Goal: Information Seeking & Learning: Learn about a topic

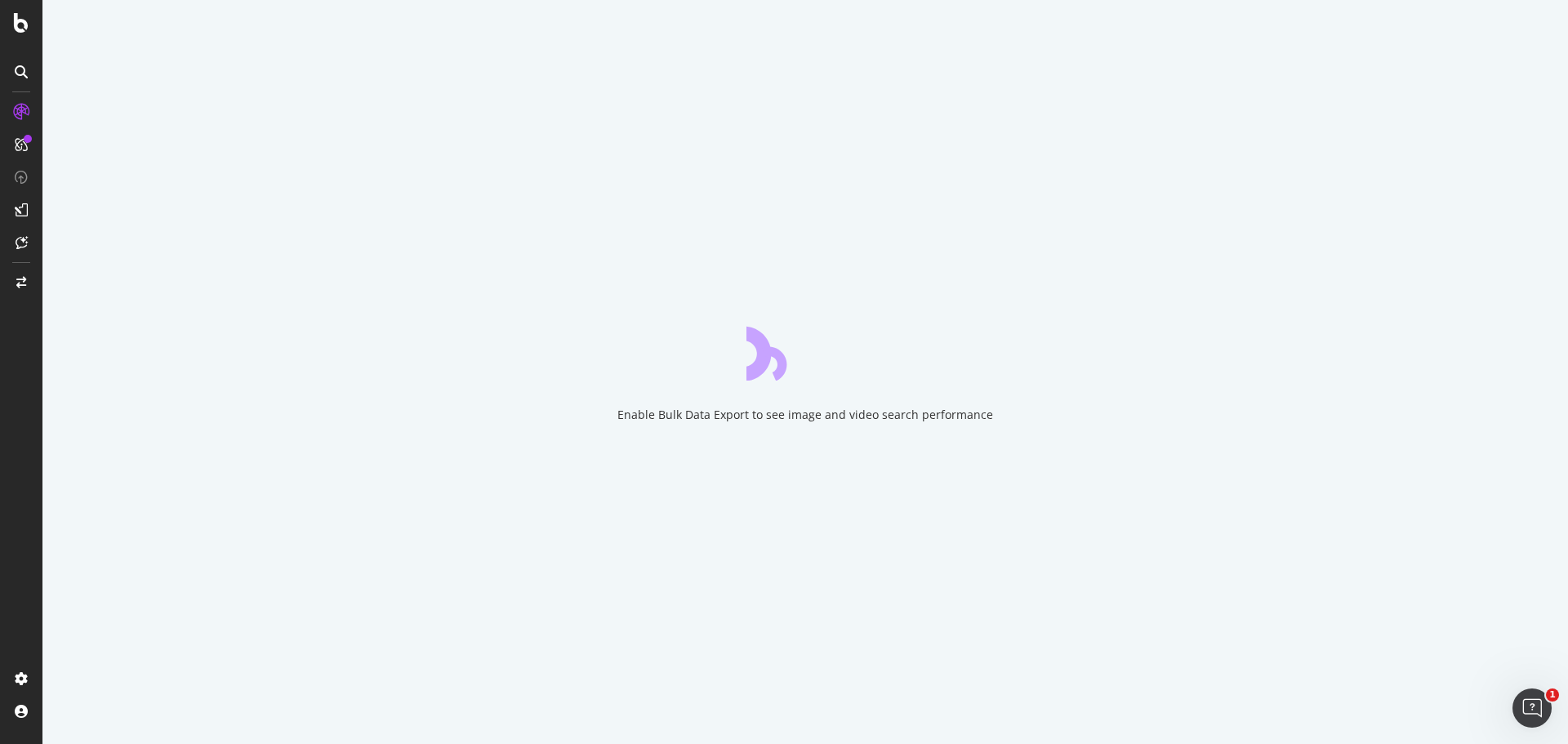
click at [737, 413] on div "Enable Bulk Data Export to see image and video search performance" at bounding box center [805, 415] width 376 height 16
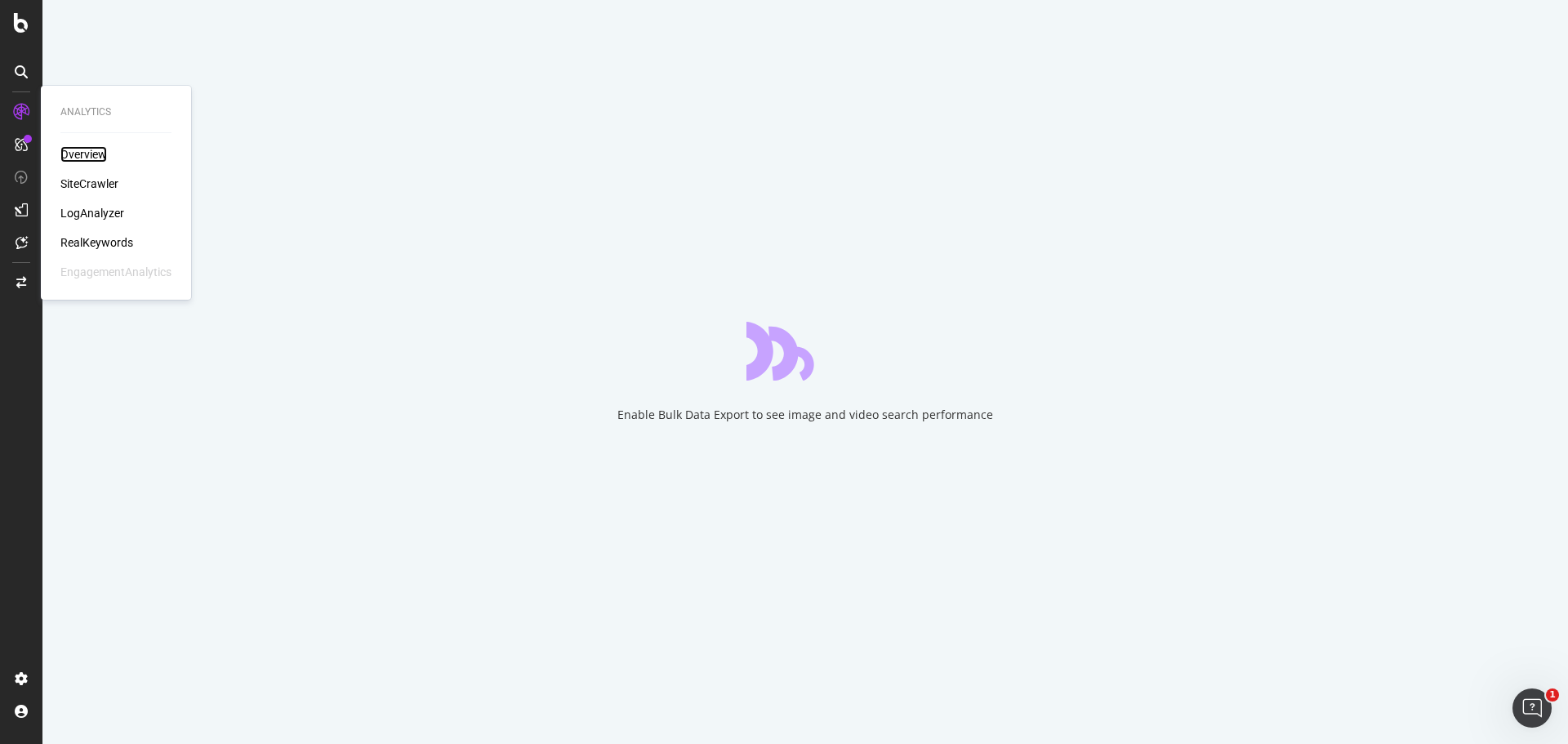
click at [92, 157] on div "Overview" at bounding box center [83, 154] width 47 height 16
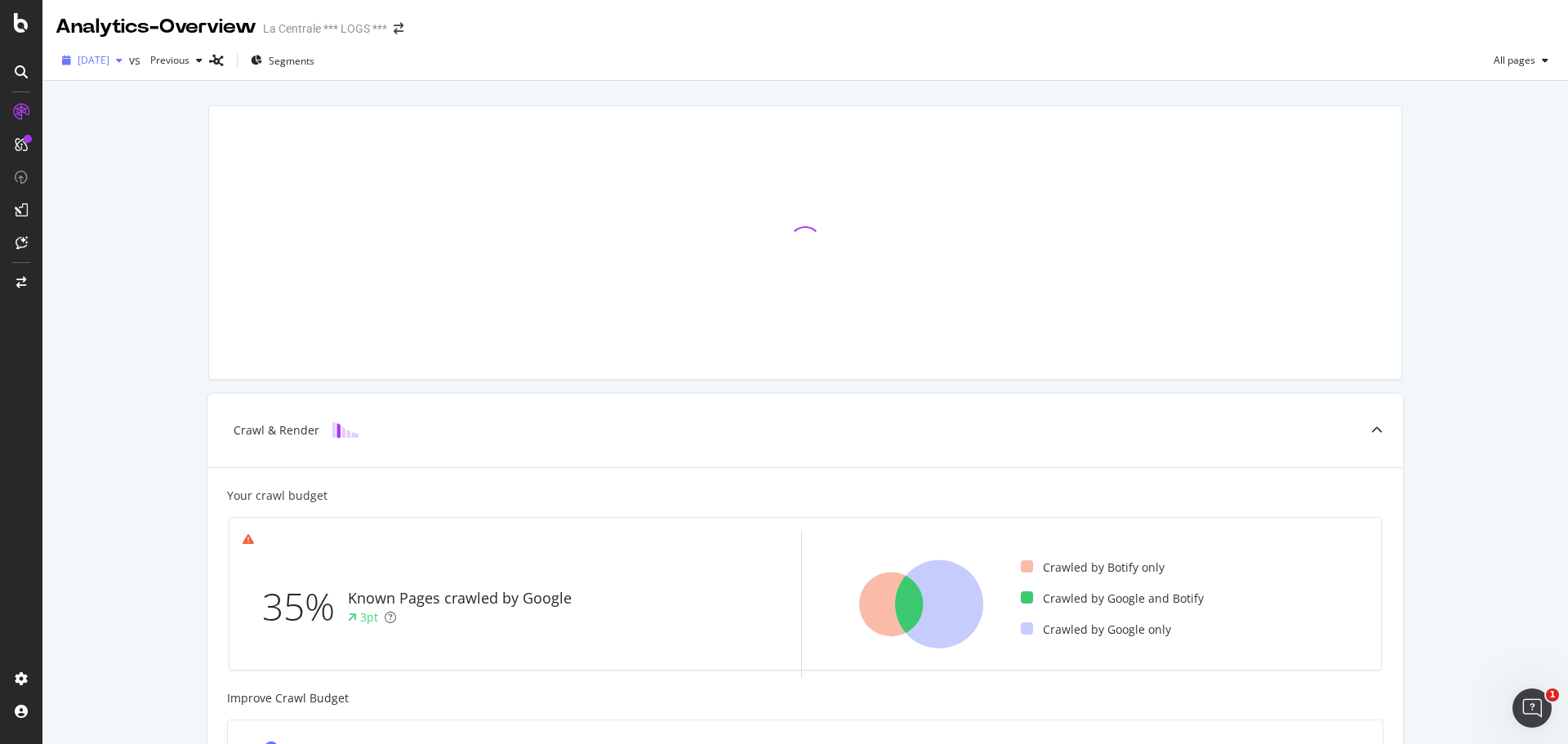
click at [123, 64] on icon "button" at bounding box center [119, 60] width 6 height 10
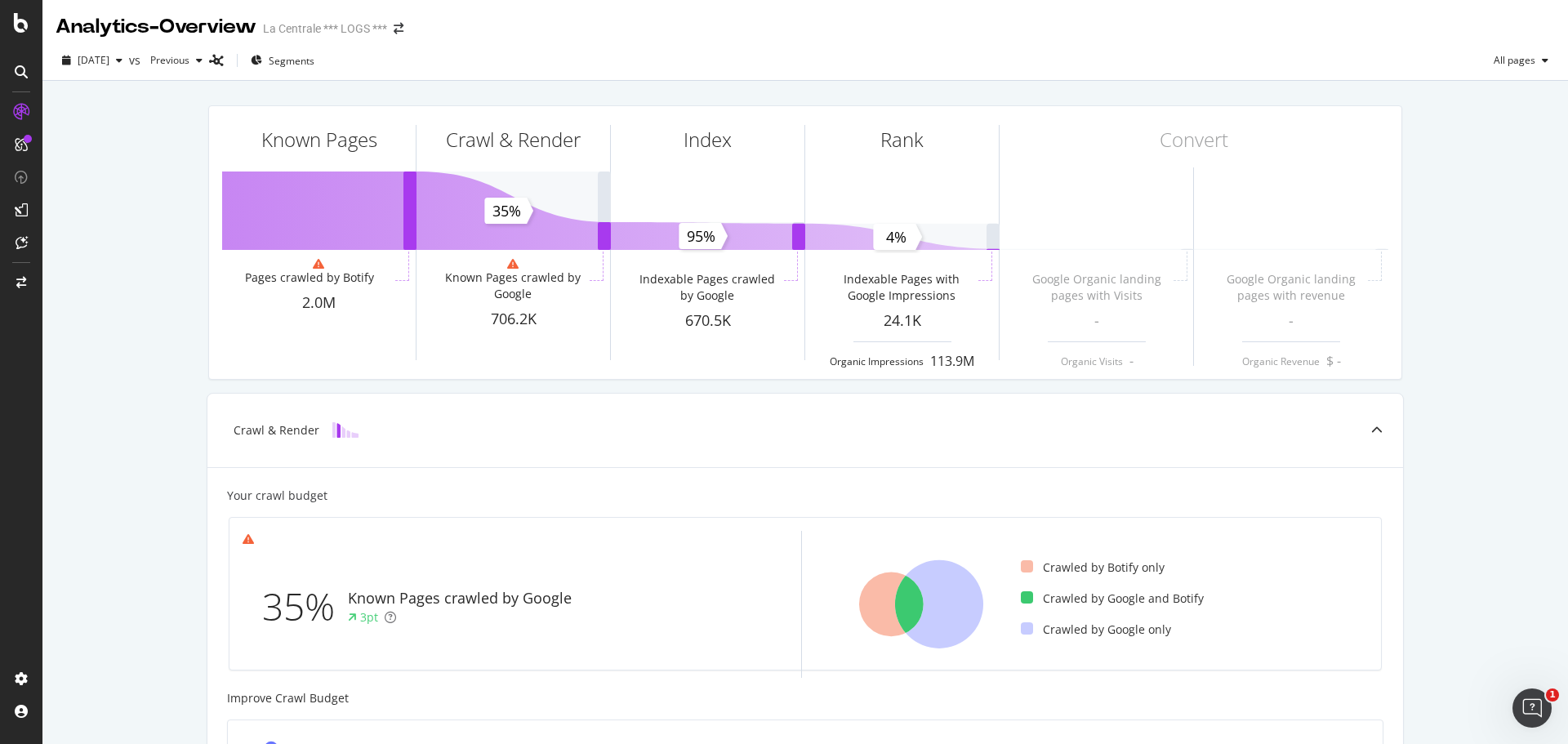
click at [150, 311] on div "Known Pages Pages crawled by Botify 2.0M Crawl & Render Known Pages crawled by …" at bounding box center [805, 631] width 1526 height 1101
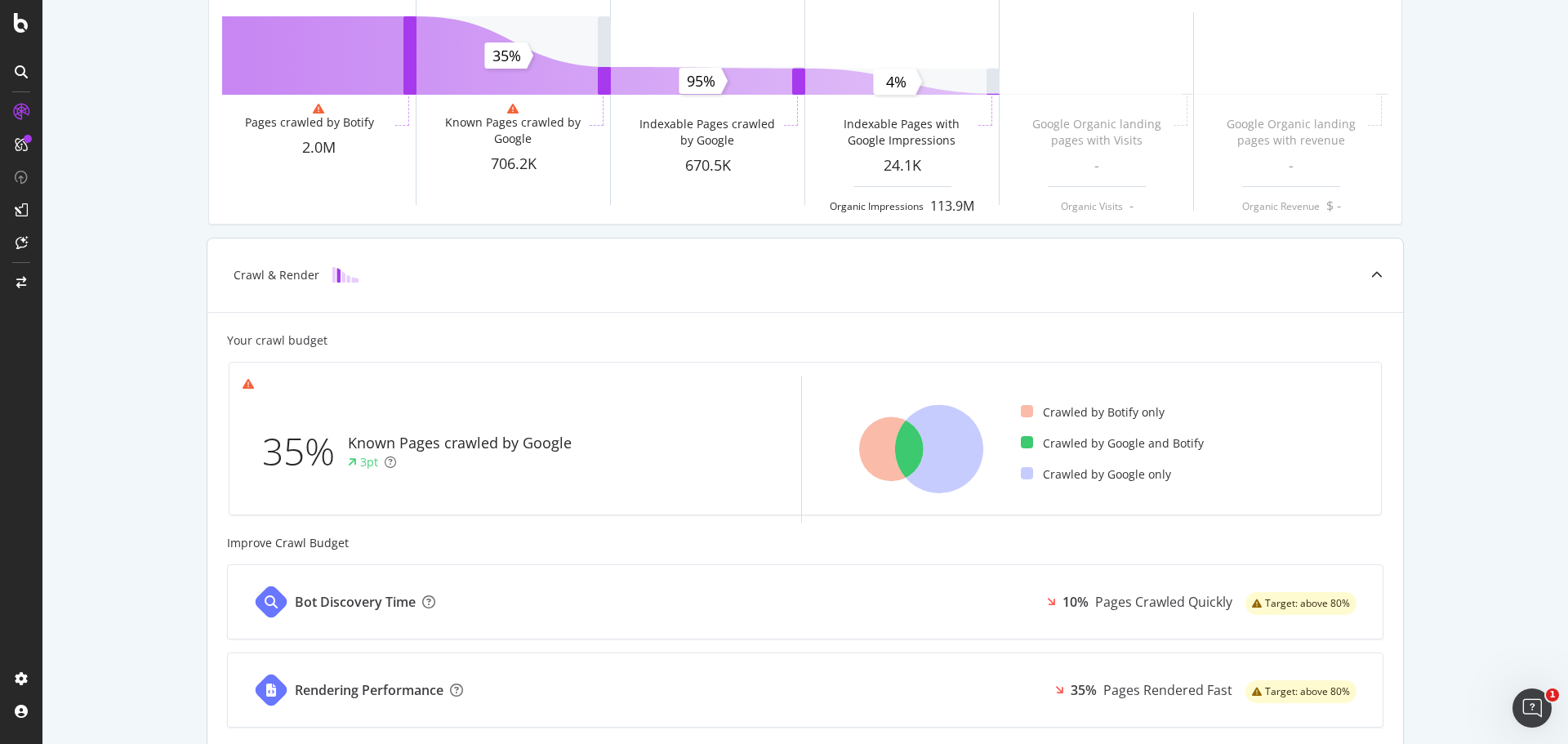
scroll to position [156, 0]
click at [940, 463] on icon at bounding box center [939, 448] width 88 height 88
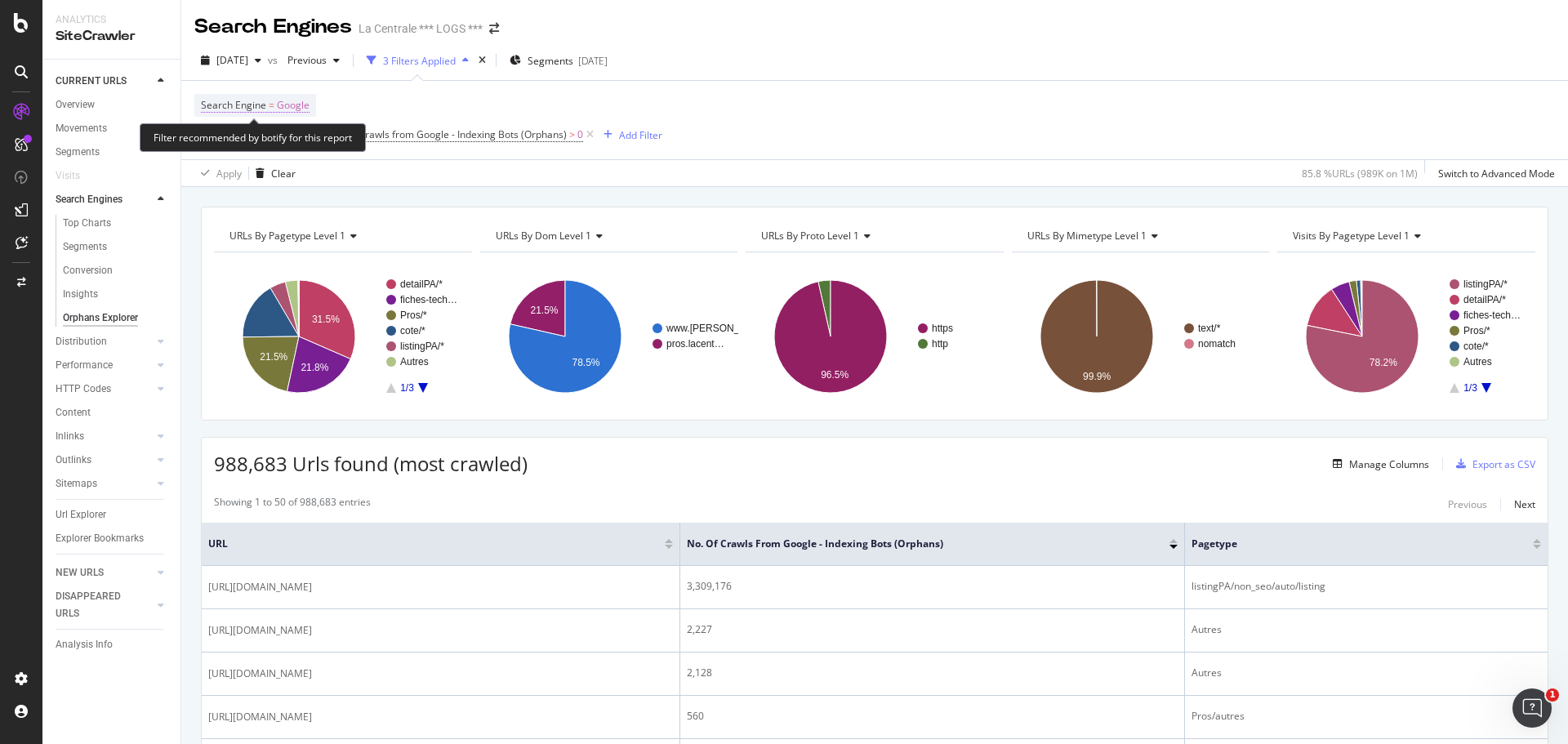
click at [285, 100] on span "Google" at bounding box center [293, 106] width 32 height 23
click at [258, 140] on icon at bounding box center [253, 143] width 12 height 10
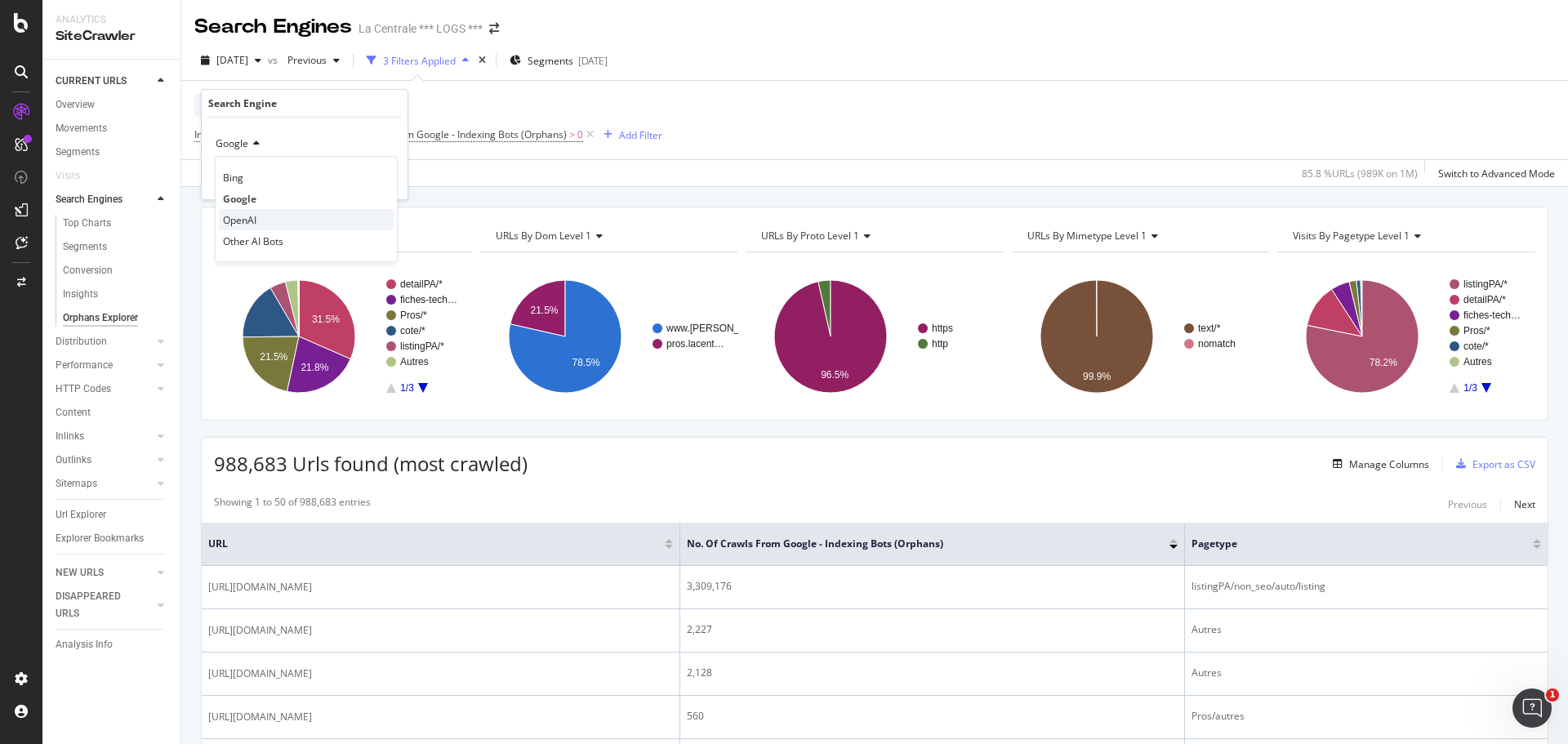
click at [267, 219] on div "OpenAI" at bounding box center [305, 219] width 175 height 21
click at [382, 183] on div "Apply" at bounding box center [381, 179] width 25 height 14
